Goal: Find specific page/section: Find specific page/section

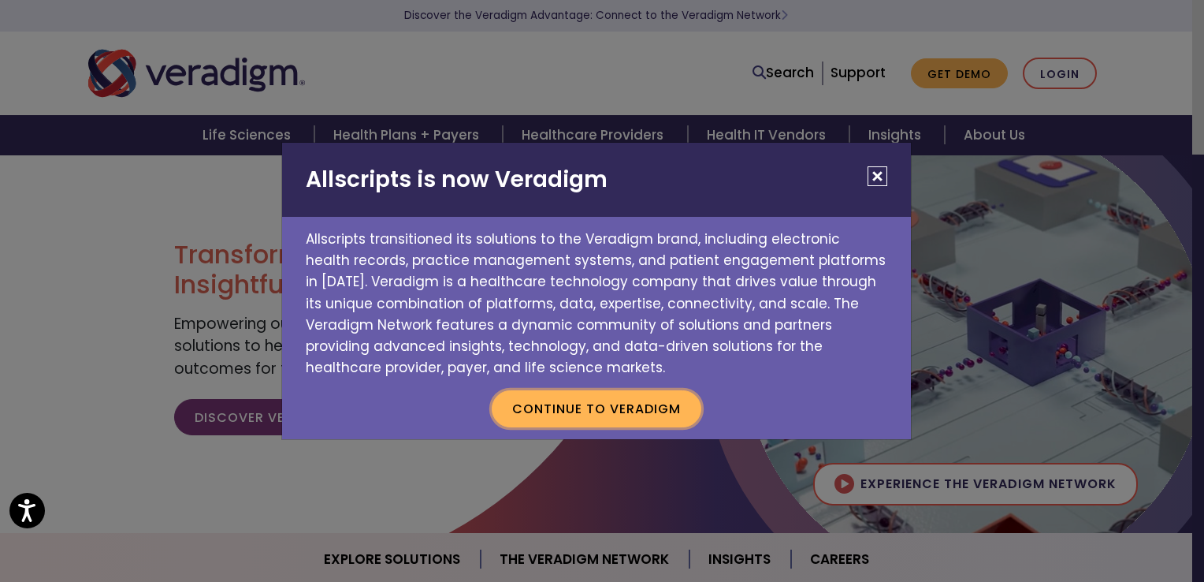
click at [653, 411] on button "Continue to Veradigm" at bounding box center [597, 408] width 210 height 36
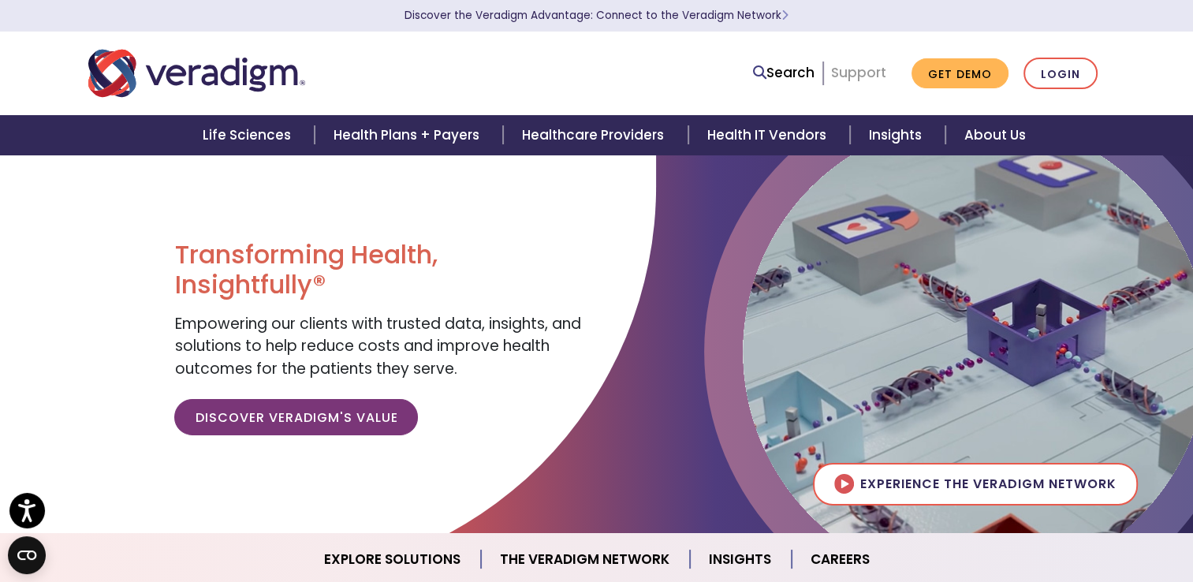
click at [886, 71] on link "Support" at bounding box center [858, 72] width 55 height 19
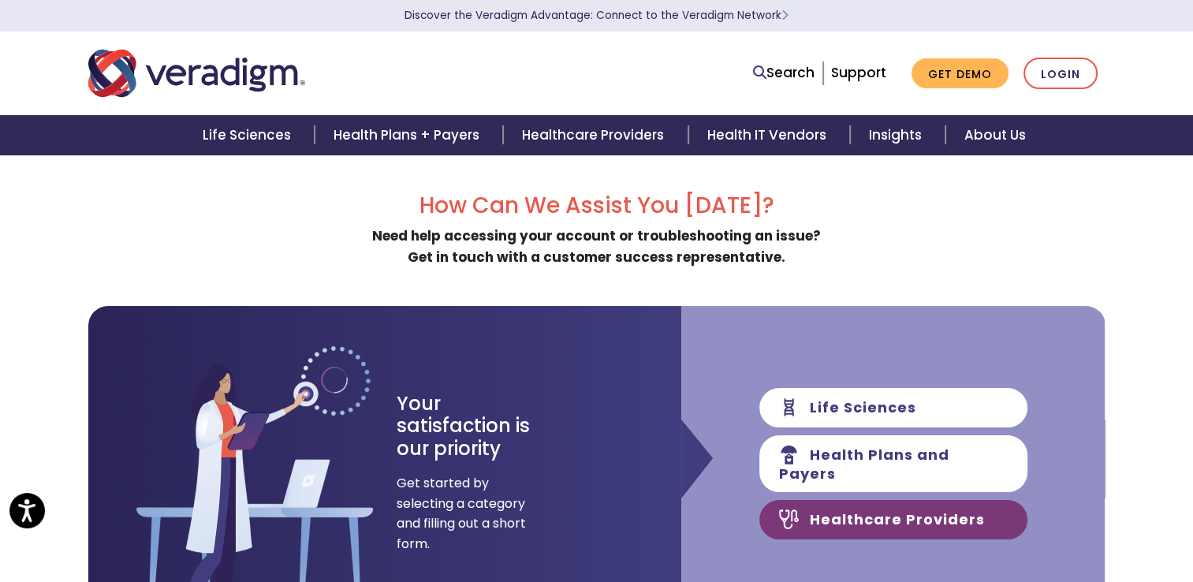
scroll to position [394, 0]
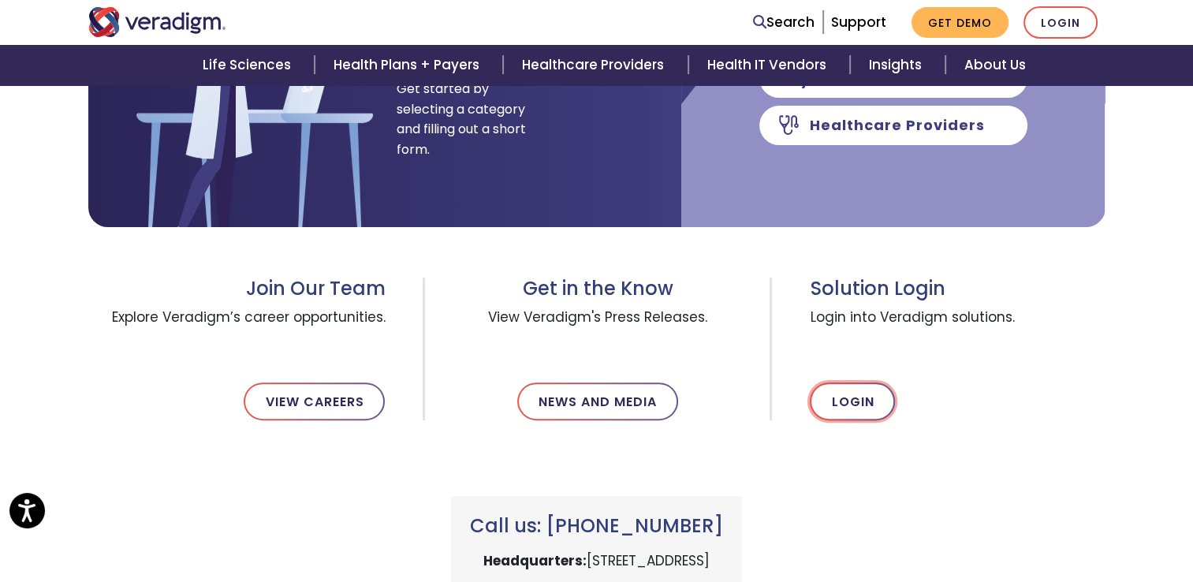
click at [853, 402] on link "Login" at bounding box center [851, 401] width 85 height 38
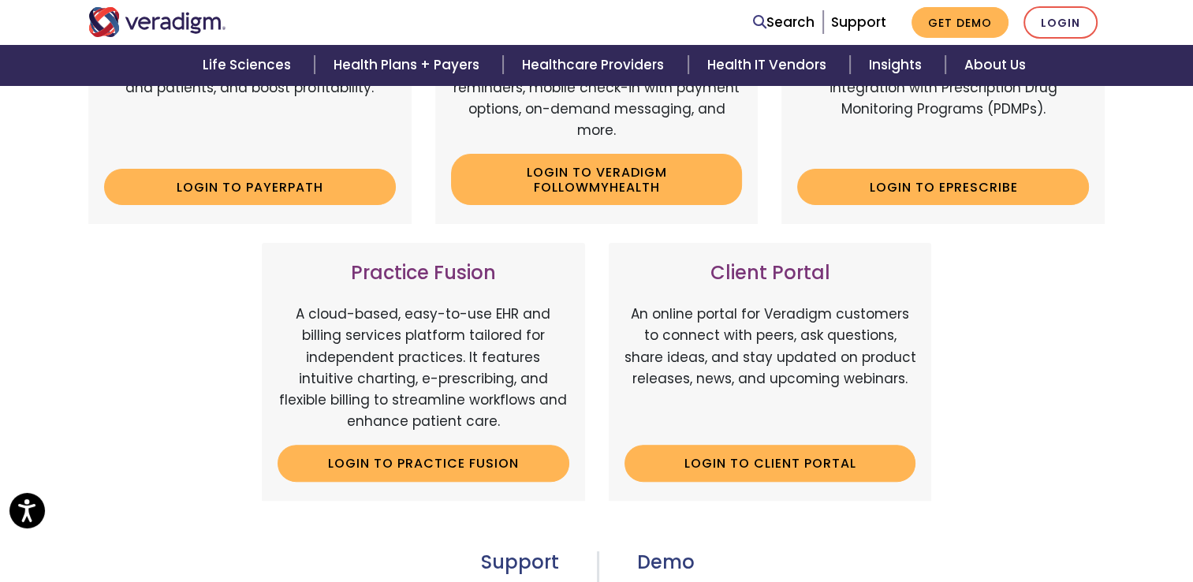
scroll to position [473, 0]
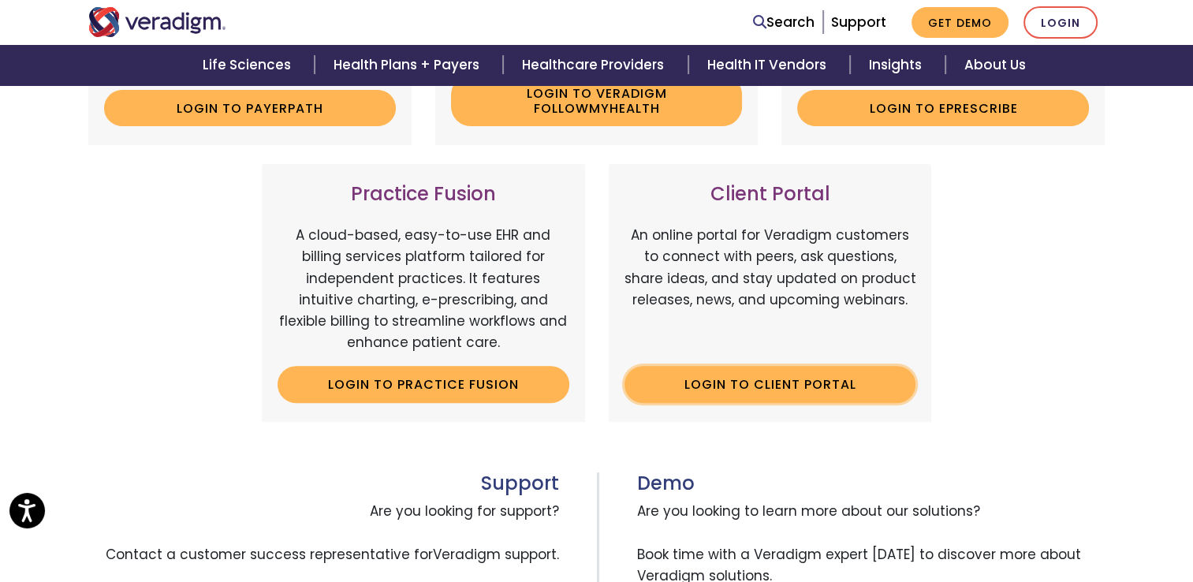
click at [876, 385] on link "Login to Client Portal" at bounding box center [770, 384] width 292 height 36
